Goal: Information Seeking & Learning: Learn about a topic

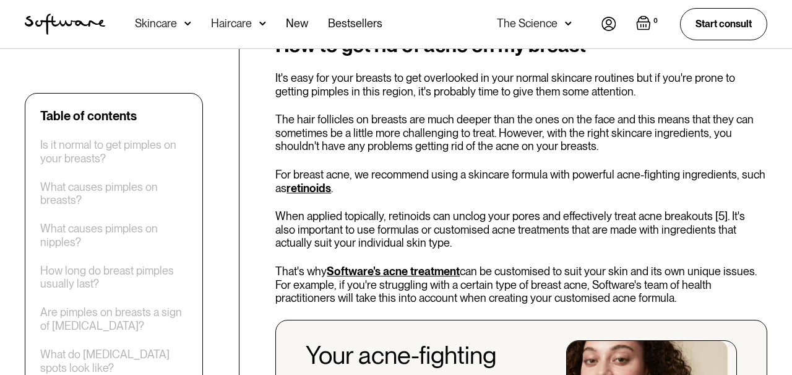
scroll to position [2234, 0]
click at [308, 181] on link "retinoids" at bounding box center [309, 187] width 45 height 13
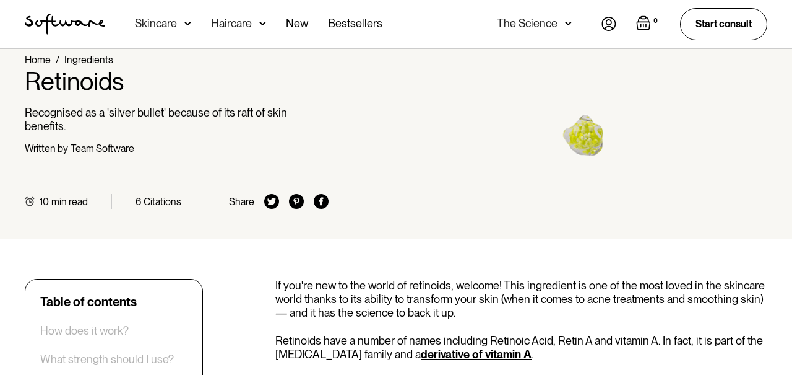
scroll to position [26, 0]
